Goal: Find specific page/section: Find specific page/section

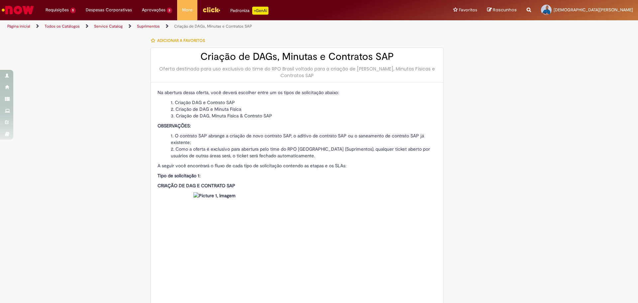
scroll to position [1314, 0]
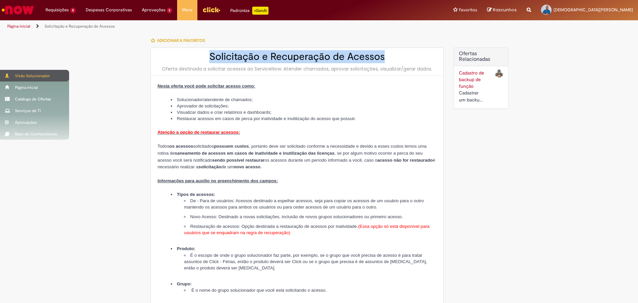
click at [8, 77] on span at bounding box center [7, 75] width 5 height 4
